Goal: Navigation & Orientation: Find specific page/section

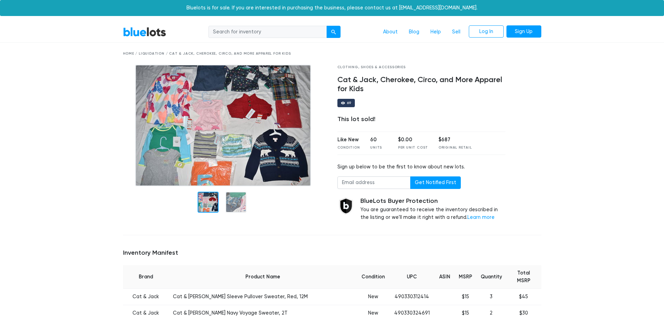
click at [157, 52] on div "Home / Liquidation / Cat & Jack, Cherokee, Circo, and More Apparel for Kids" at bounding box center [332, 53] width 418 height 5
click at [384, 34] on link "About" at bounding box center [390, 31] width 26 height 13
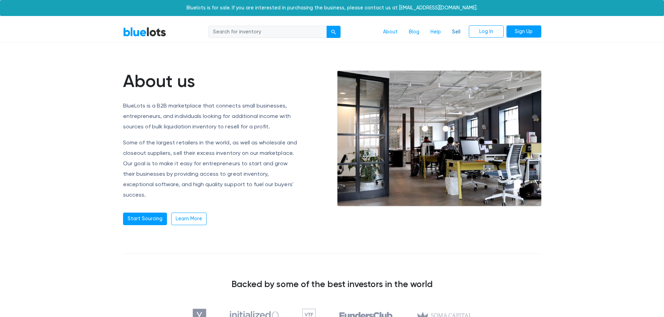
click at [458, 32] on link "Sell" at bounding box center [456, 31] width 20 height 13
